Goal: Task Accomplishment & Management: Use online tool/utility

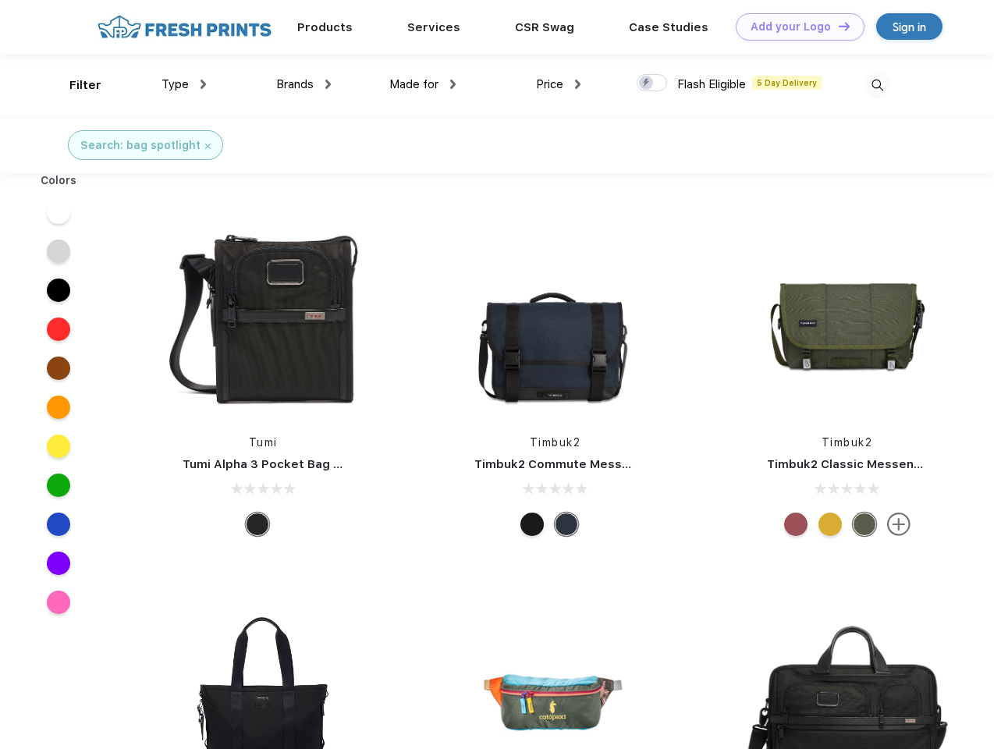
click at [795, 27] on link "Add your Logo Design Tool" at bounding box center [800, 26] width 129 height 27
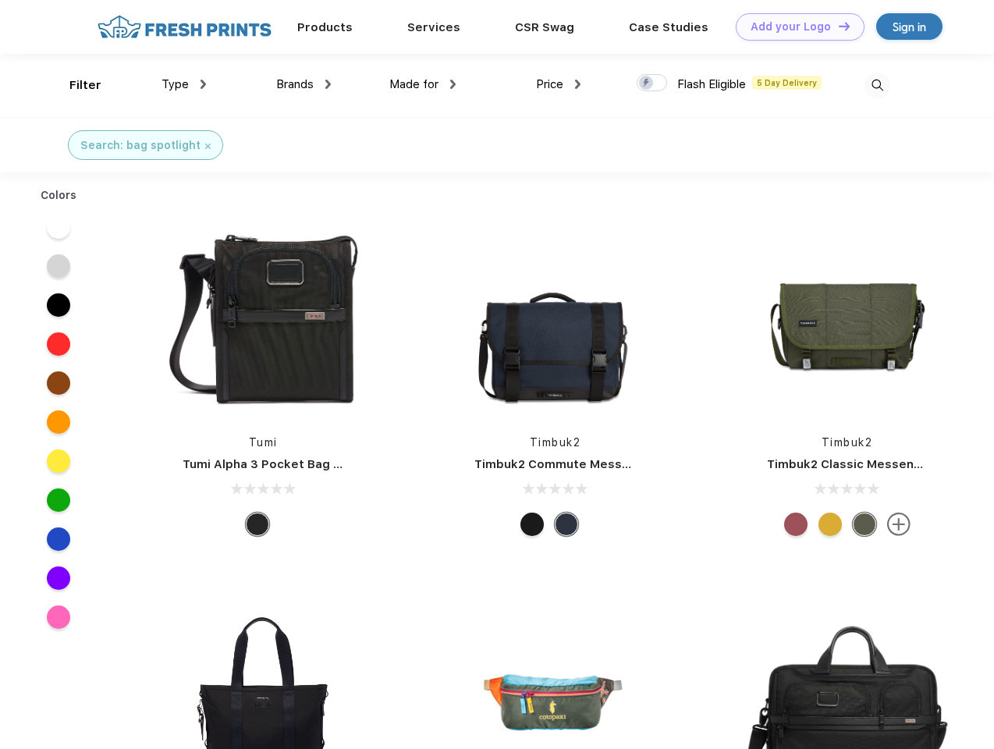
click at [0, 0] on div "Design Tool" at bounding box center [0, 0] width 0 height 0
click at [838, 26] on link "Add your Logo Design Tool" at bounding box center [800, 26] width 129 height 27
click at [75, 85] on div "Filter" at bounding box center [85, 85] width 32 height 18
click at [184, 84] on span "Type" at bounding box center [175, 84] width 27 height 14
click at [304, 84] on span "Brands" at bounding box center [294, 84] width 37 height 14
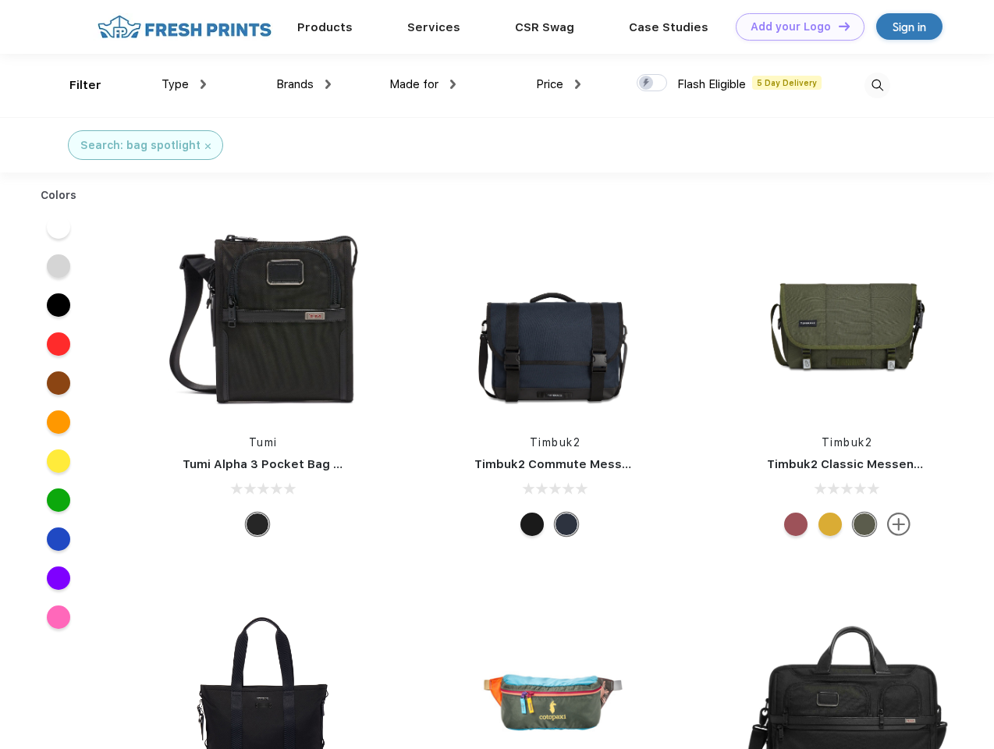
click at [423, 84] on span "Made for" at bounding box center [413, 84] width 49 height 14
click at [559, 84] on span "Price" at bounding box center [549, 84] width 27 height 14
click at [653, 84] on div at bounding box center [652, 82] width 30 height 17
click at [647, 84] on input "checkbox" at bounding box center [642, 78] width 10 height 10
click at [877, 85] on img at bounding box center [878, 86] width 26 height 26
